Goal: Book appointment/travel/reservation

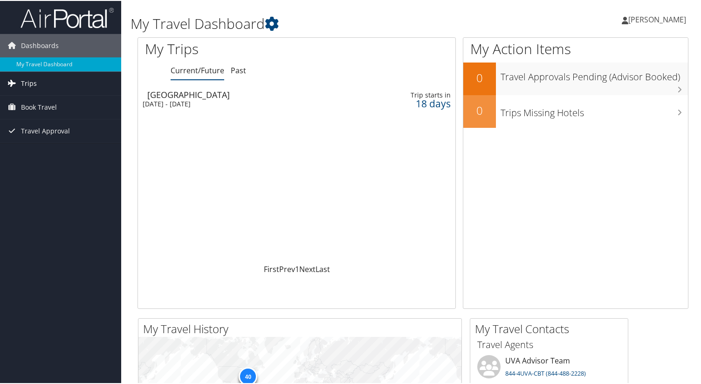
click at [35, 83] on span "Trips" at bounding box center [29, 82] width 16 height 23
click at [44, 148] on span "Book Travel" at bounding box center [39, 148] width 36 height 23
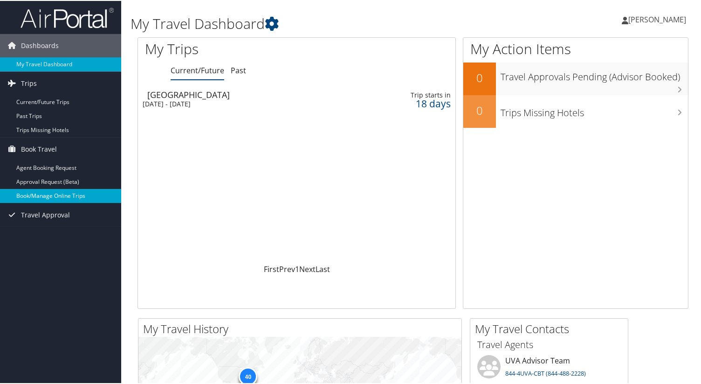
click at [48, 190] on link "Book/Manage Online Trips" at bounding box center [60, 195] width 121 height 14
